Goal: Find specific page/section

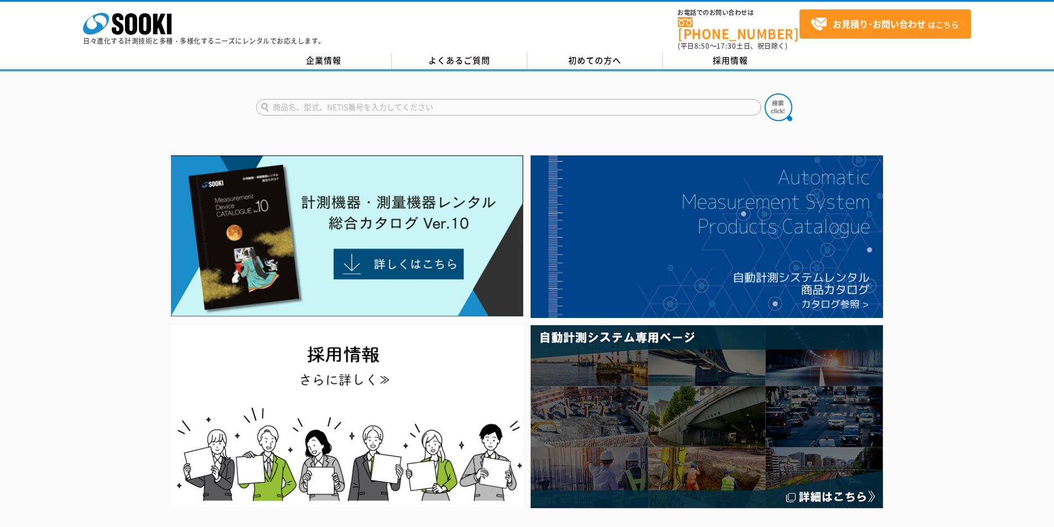
click at [478, 99] on input "text" at bounding box center [508, 107] width 505 height 17
type input "IMZ"
click at [765, 94] on button at bounding box center [779, 108] width 28 height 28
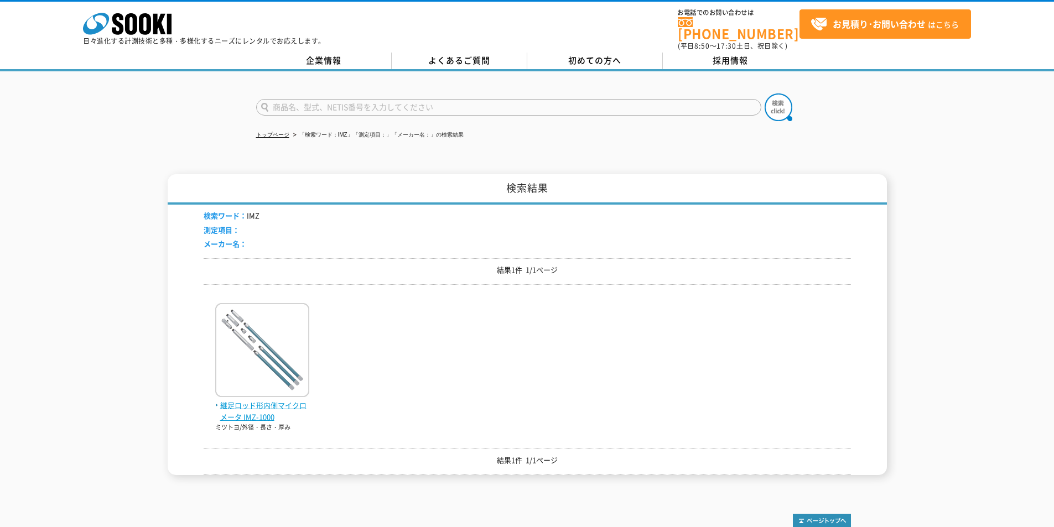
click at [255, 388] on img at bounding box center [262, 351] width 94 height 97
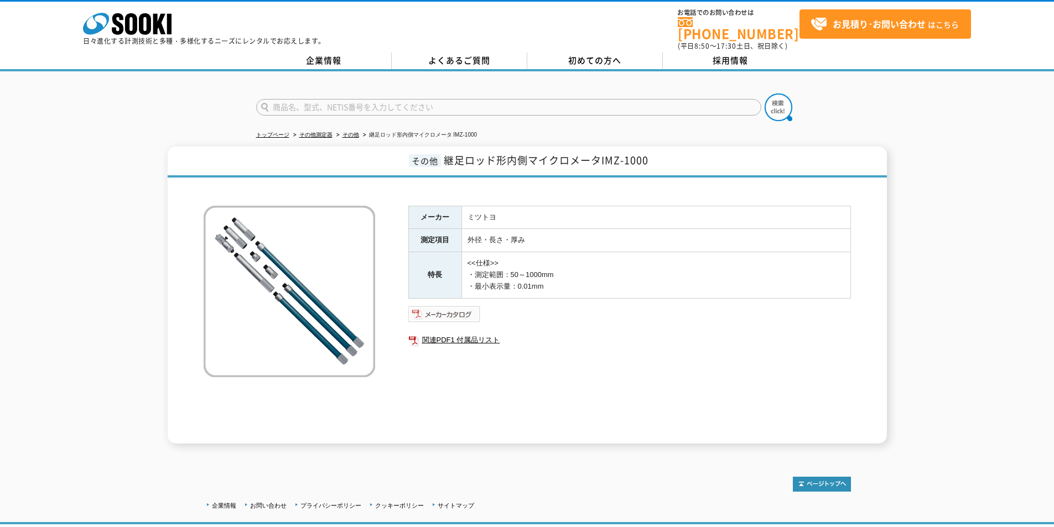
click at [452, 305] on img at bounding box center [444, 314] width 72 height 18
